Goal: Obtain resource: Obtain resource

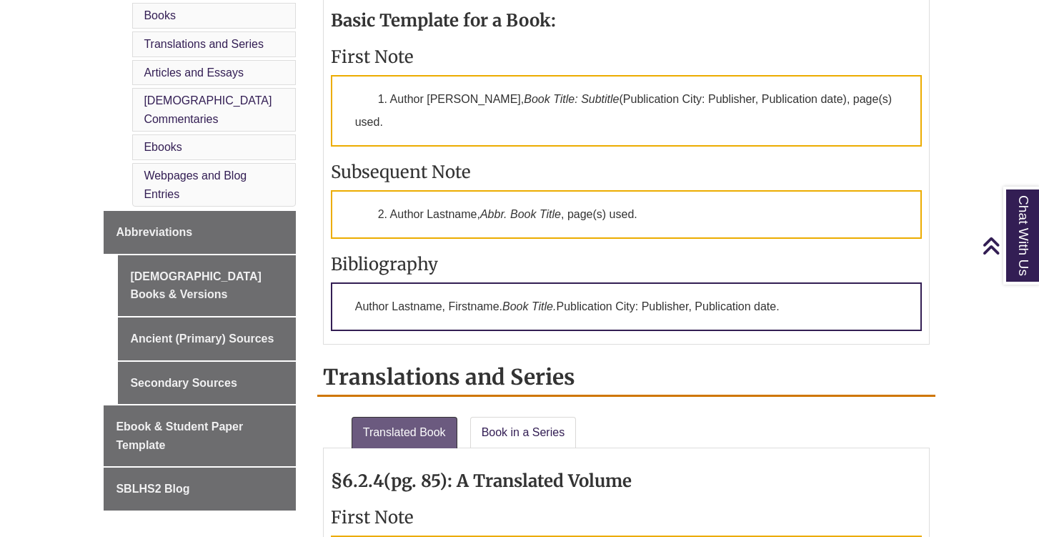
scroll to position [732, 0]
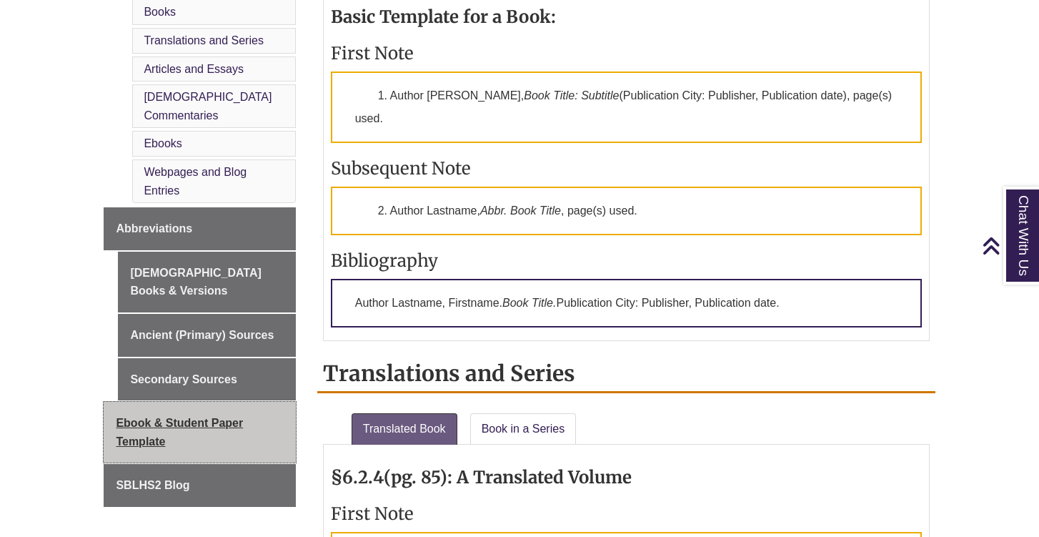
click at [214, 417] on span "Ebook & Student Paper Template" at bounding box center [179, 432] width 127 height 31
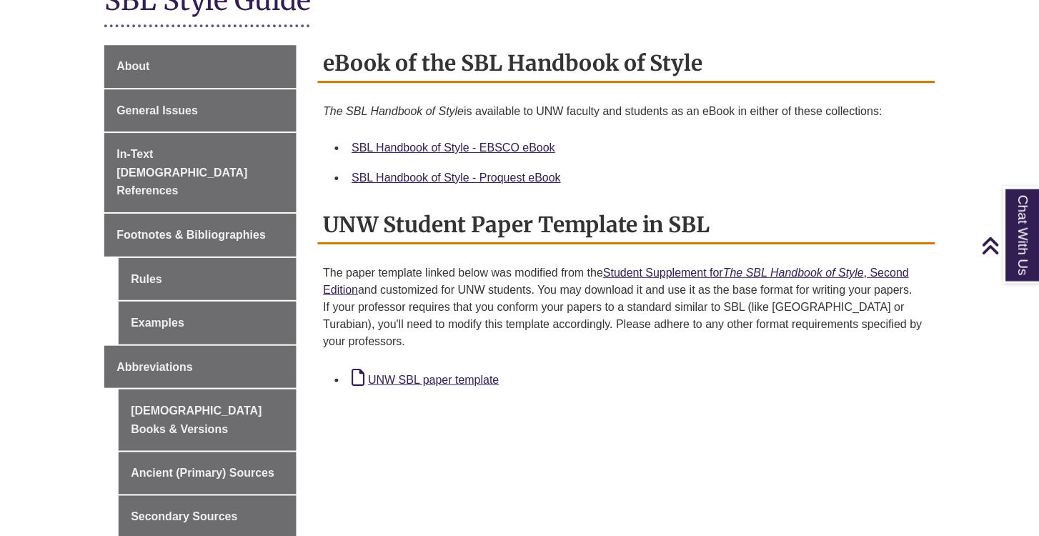
scroll to position [367, 0]
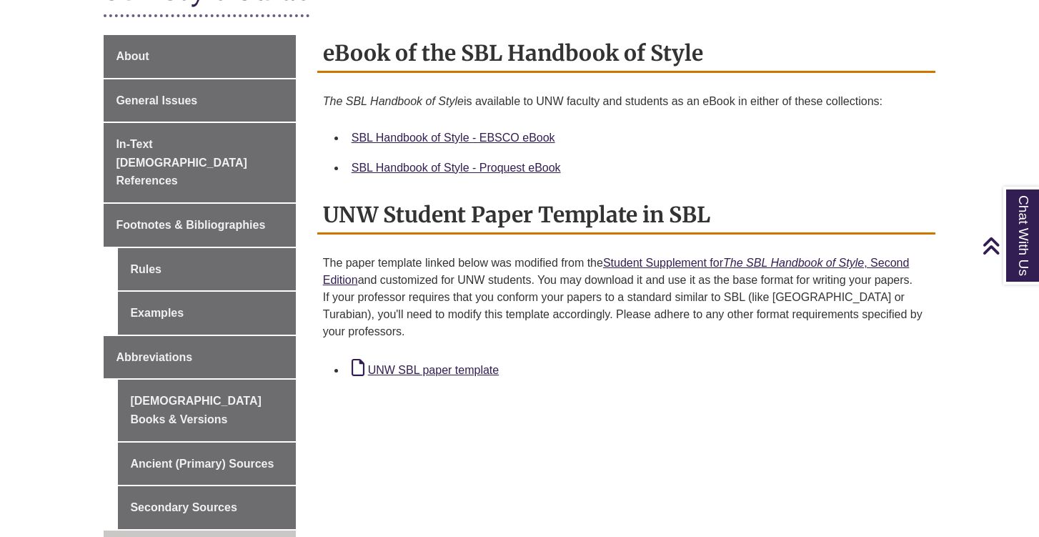
click at [456, 353] on li "UNW SBL paper template" at bounding box center [638, 369] width 584 height 32
click at [456, 364] on link "UNW SBL paper template" at bounding box center [425, 370] width 147 height 12
